Goal: Check status: Check status

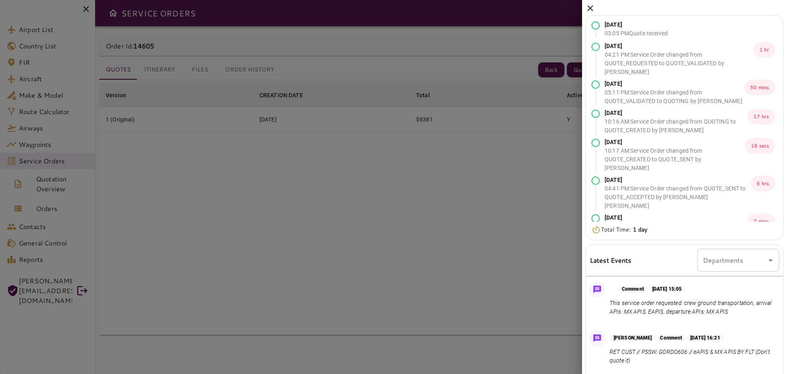
scroll to position [395, 0]
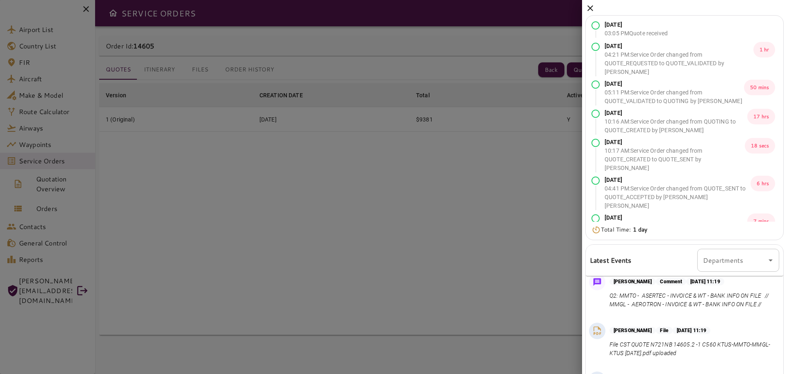
click at [587, 7] on icon at bounding box center [591, 8] width 10 height 10
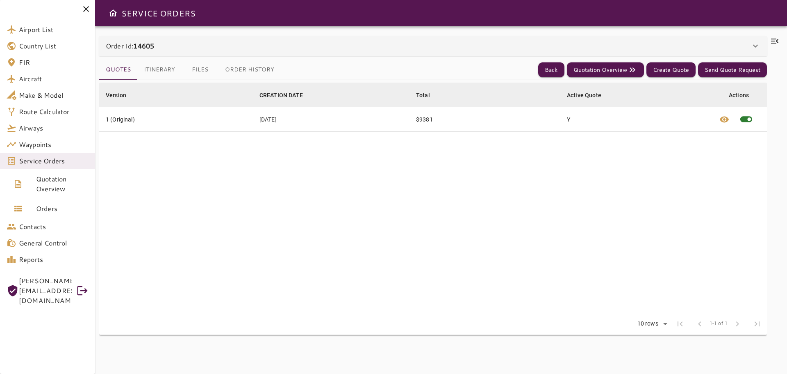
click at [773, 41] on icon at bounding box center [774, 41] width 7 height 5
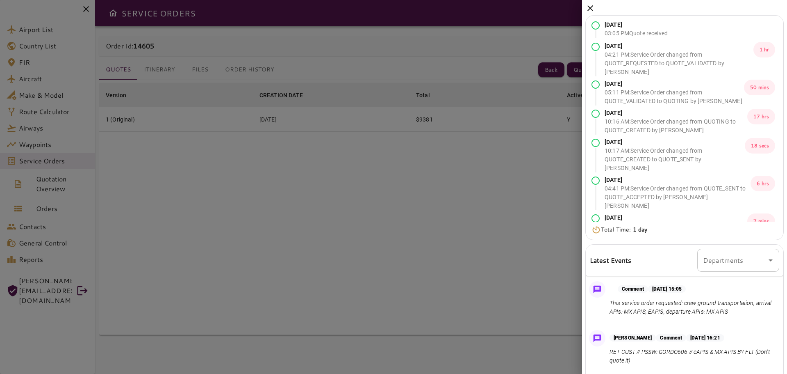
click at [590, 11] on icon at bounding box center [591, 8] width 10 height 10
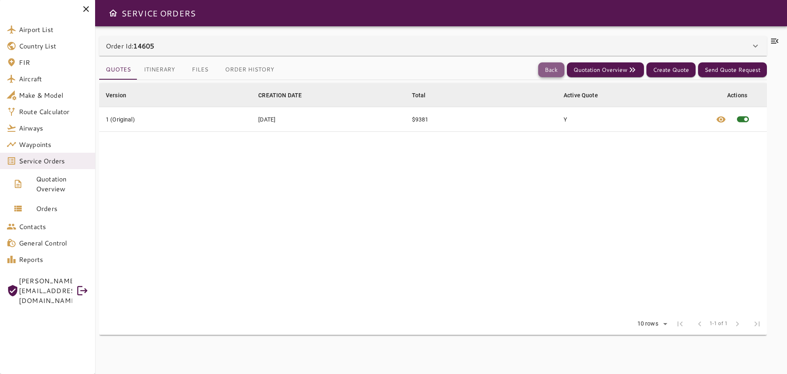
click at [552, 69] on button "Back" at bounding box center [551, 69] width 26 height 15
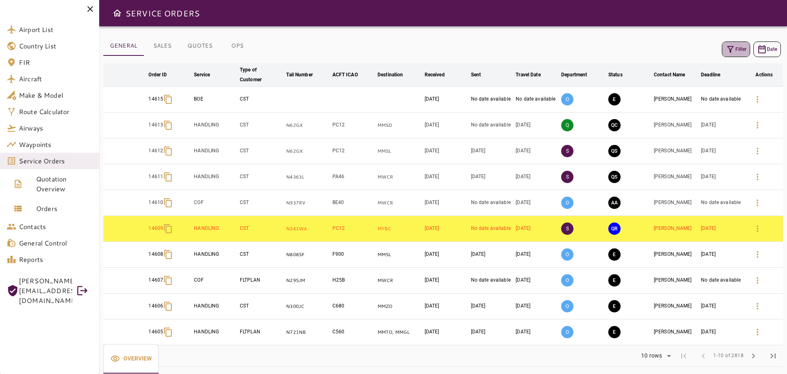
click at [736, 49] on button "Filter" at bounding box center [736, 49] width 28 height 16
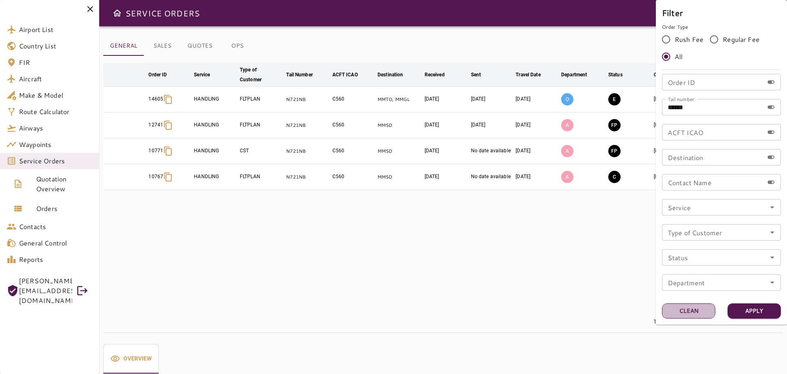
click at [680, 309] on button "Clean" at bounding box center [688, 310] width 53 height 15
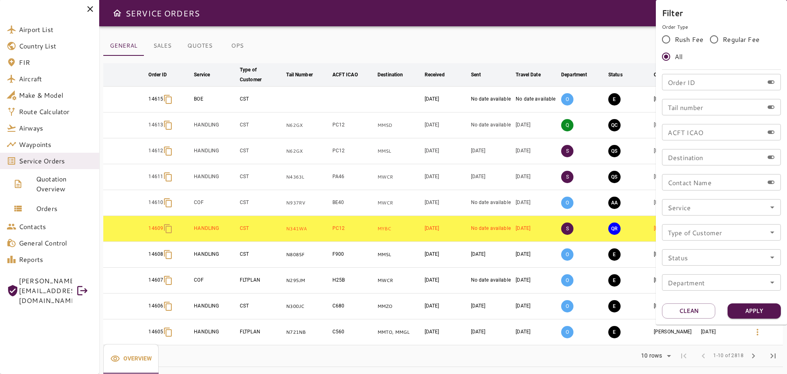
click at [686, 80] on div "Order ID Order ID" at bounding box center [721, 82] width 119 height 16
paste input "*****"
type input "*****"
click at [762, 310] on button "Apply" at bounding box center [754, 310] width 53 height 15
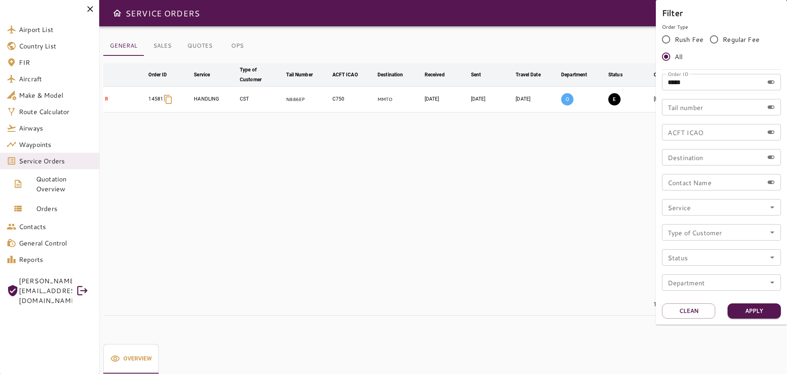
click at [595, 49] on div at bounding box center [393, 187] width 787 height 374
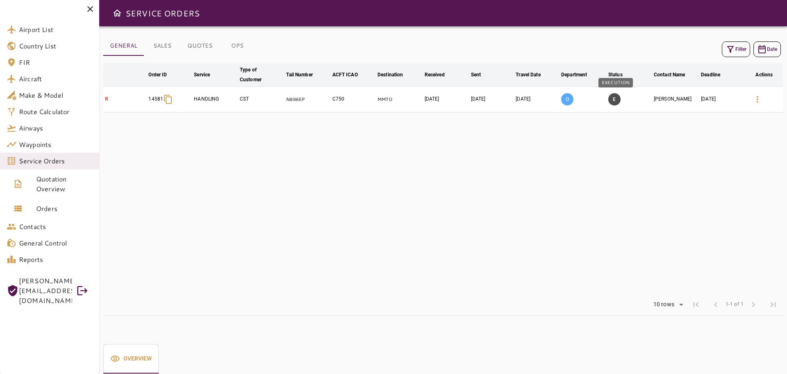
click at [617, 102] on button "E" at bounding box center [615, 99] width 12 height 12
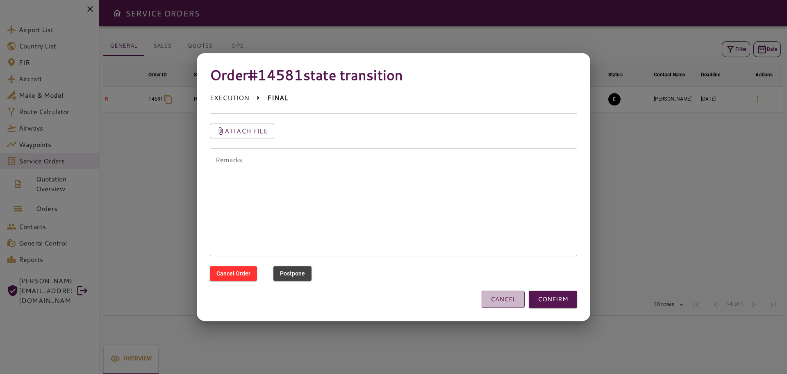
click at [495, 303] on button "CANCEL" at bounding box center [503, 298] width 43 height 17
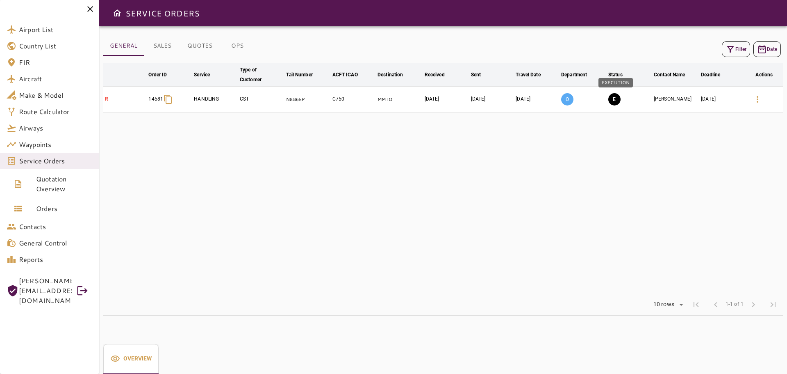
click at [616, 98] on button "E" at bounding box center [615, 99] width 12 height 12
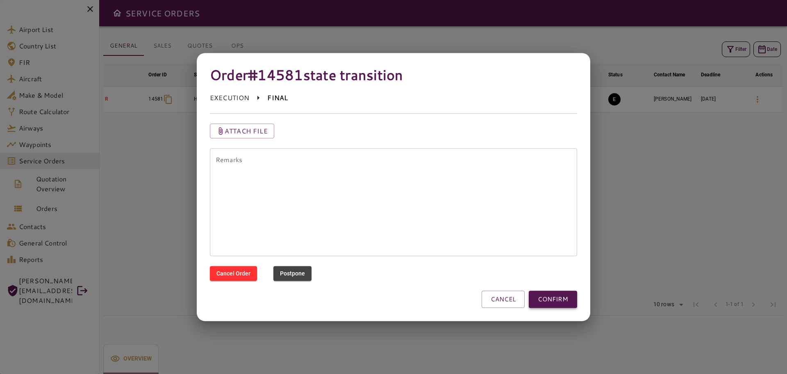
click at [552, 295] on button "CONFIRM" at bounding box center [553, 298] width 48 height 17
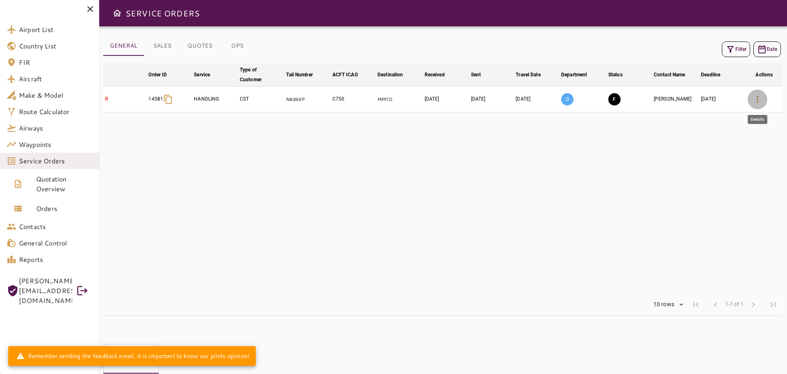
click at [762, 100] on icon "button" at bounding box center [758, 99] width 10 height 10
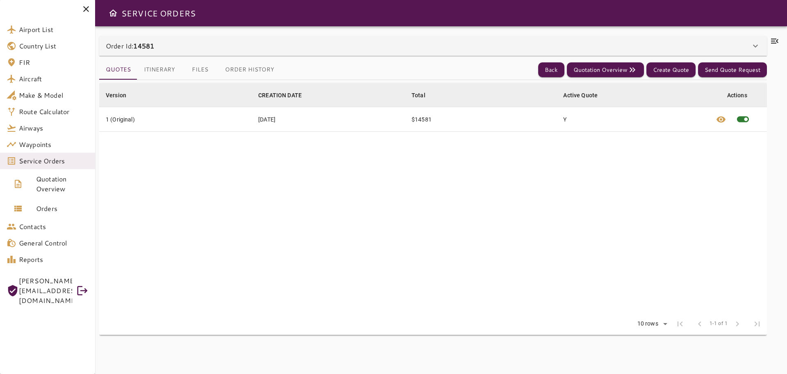
click at [773, 42] on icon at bounding box center [775, 41] width 10 height 10
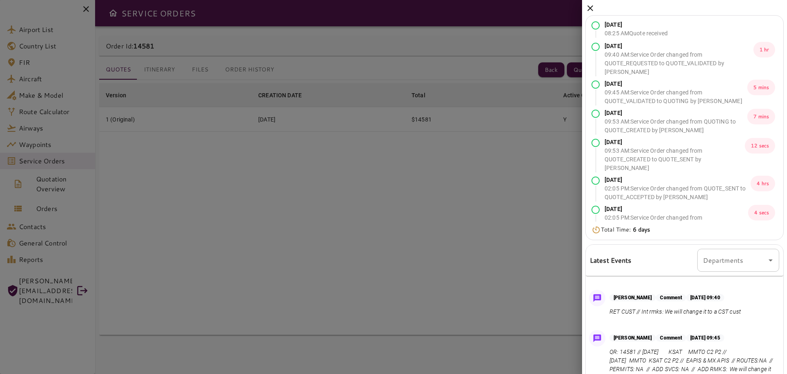
scroll to position [40, 0]
